Goal: Task Accomplishment & Management: Use online tool/utility

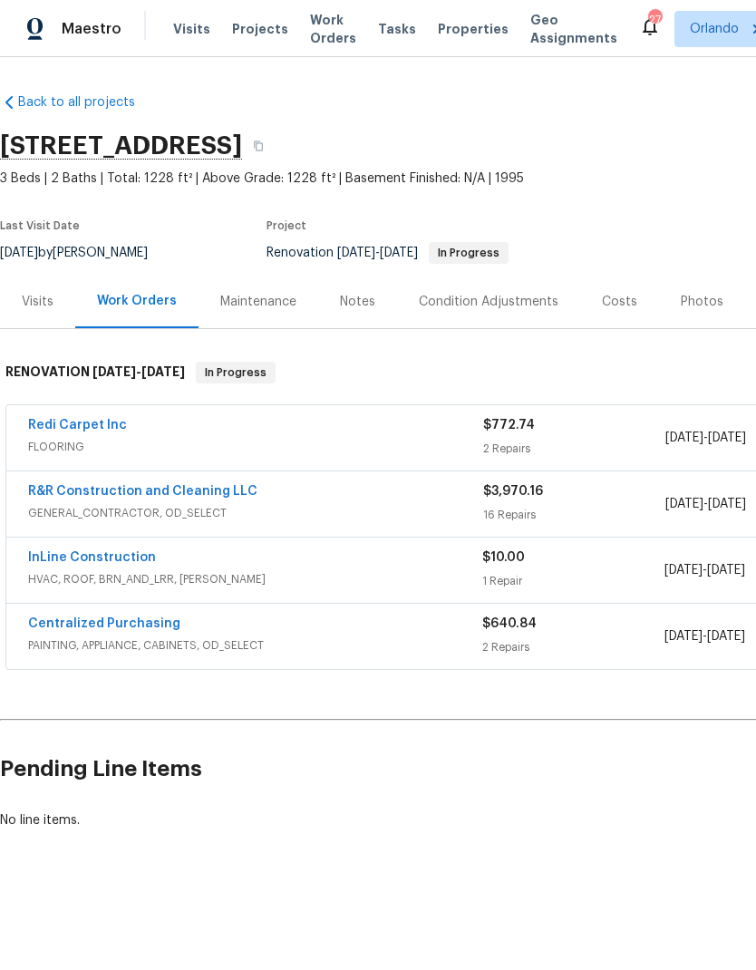
click at [101, 428] on link "Redi Carpet Inc" at bounding box center [77, 425] width 99 height 13
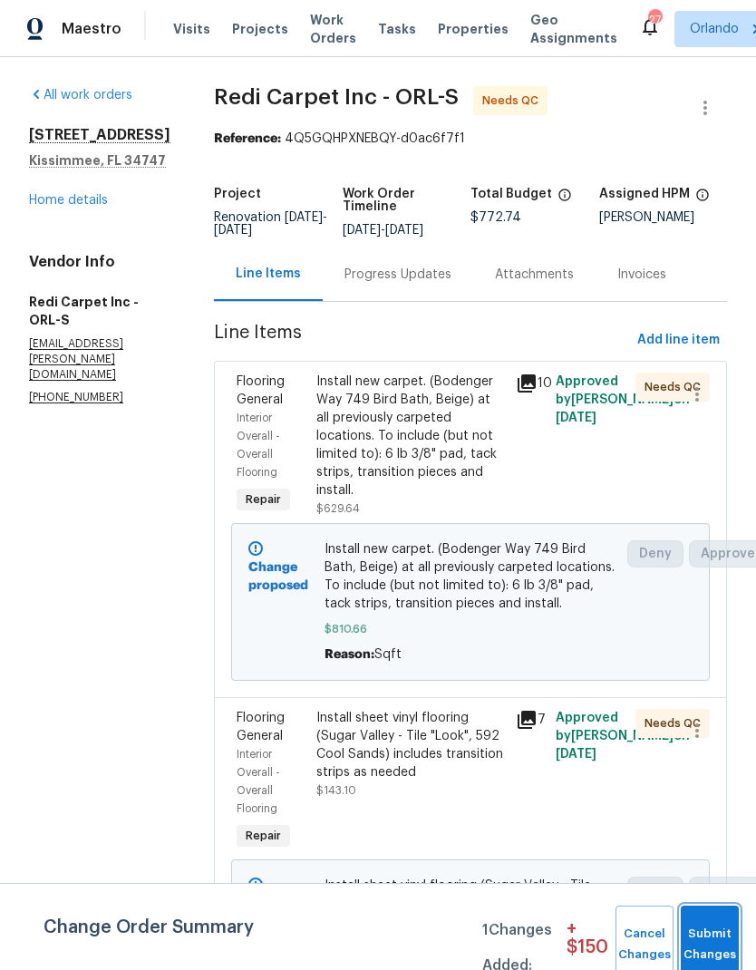
click at [723, 936] on button "Submit Changes" at bounding box center [710, 944] width 58 height 78
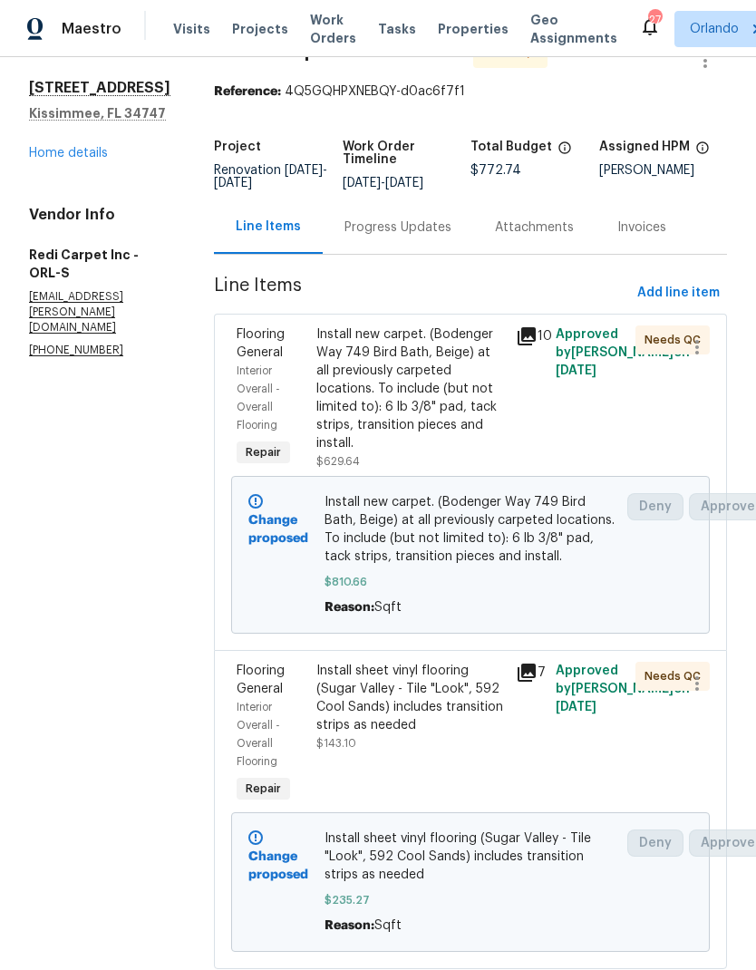
scroll to position [46, 0]
click at [98, 153] on link "Home details" at bounding box center [68, 154] width 79 height 13
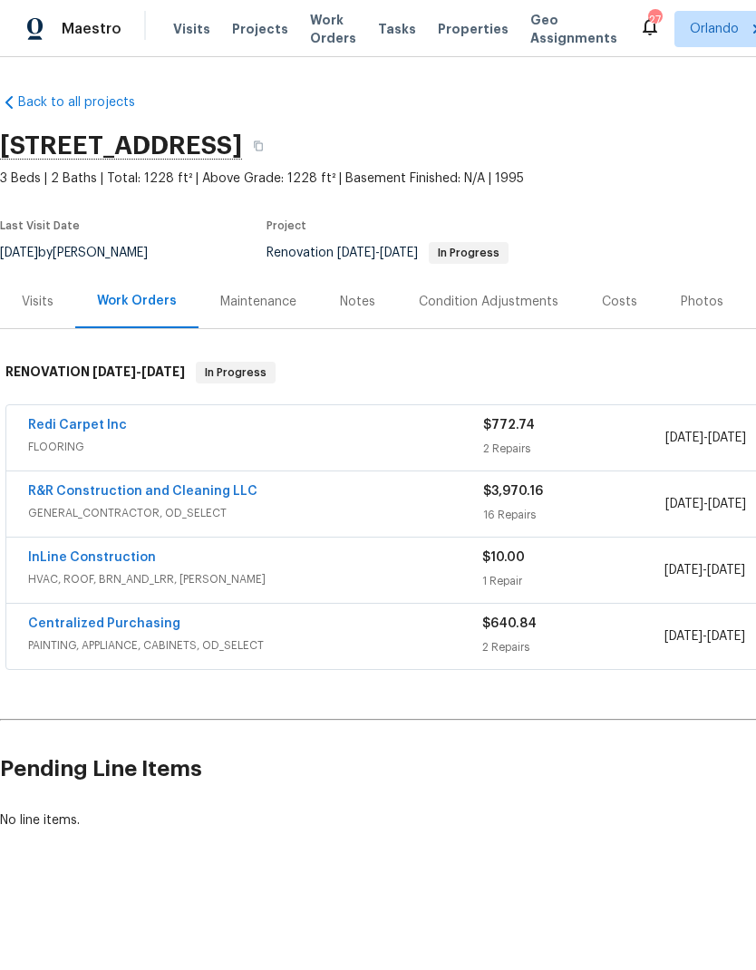
click at [211, 495] on link "R&R Construction and Cleaning LLC" at bounding box center [142, 491] width 229 height 13
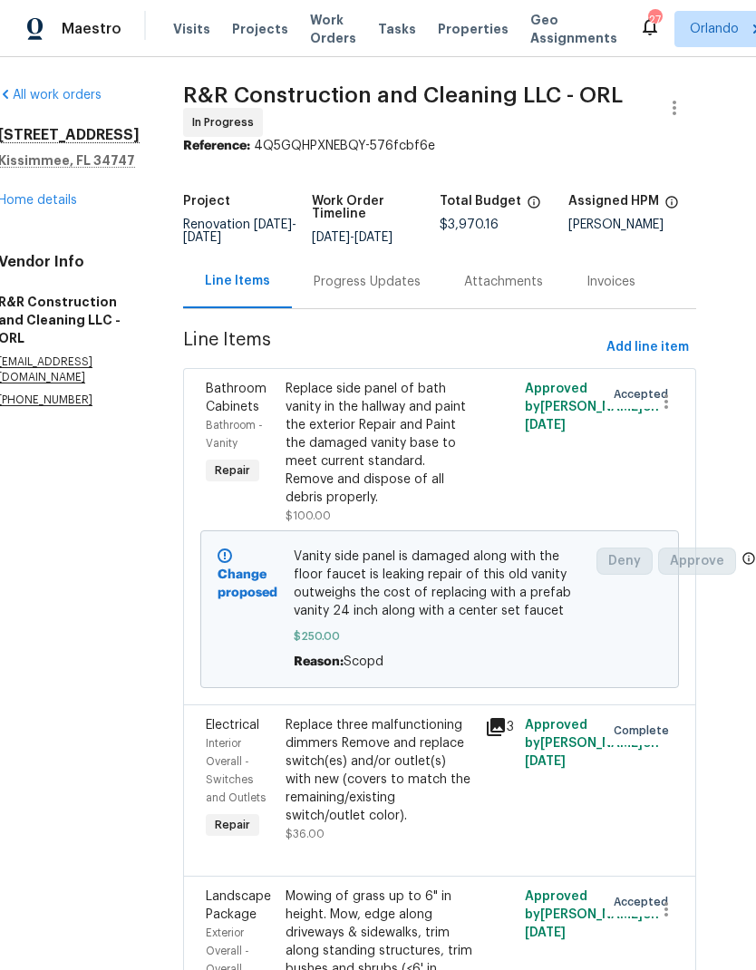
scroll to position [0, 32]
click at [70, 202] on link "Home details" at bounding box center [37, 200] width 79 height 13
